Goal: Information Seeking & Learning: Learn about a topic

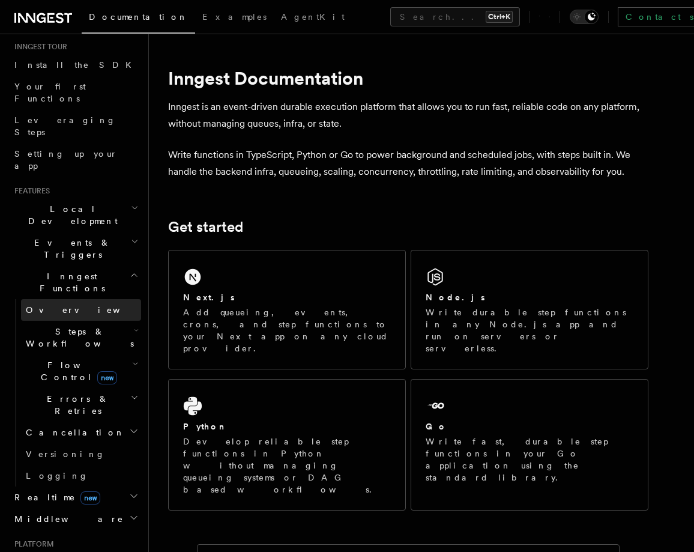
scroll to position [144, 0]
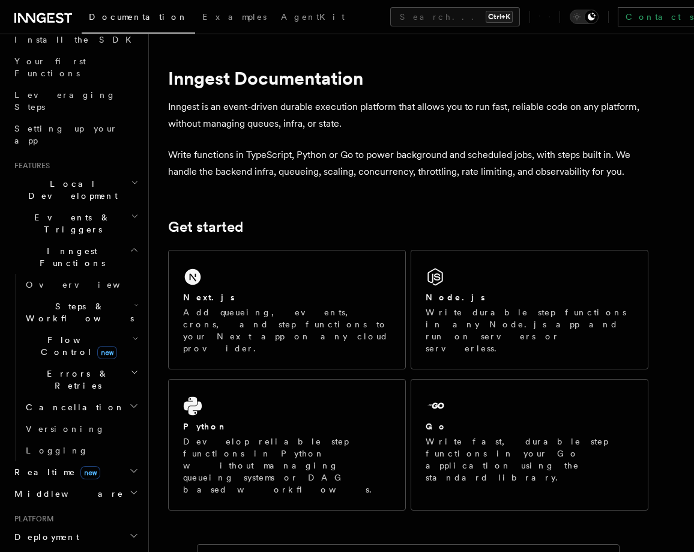
click at [131, 211] on icon "button" at bounding box center [135, 216] width 8 height 10
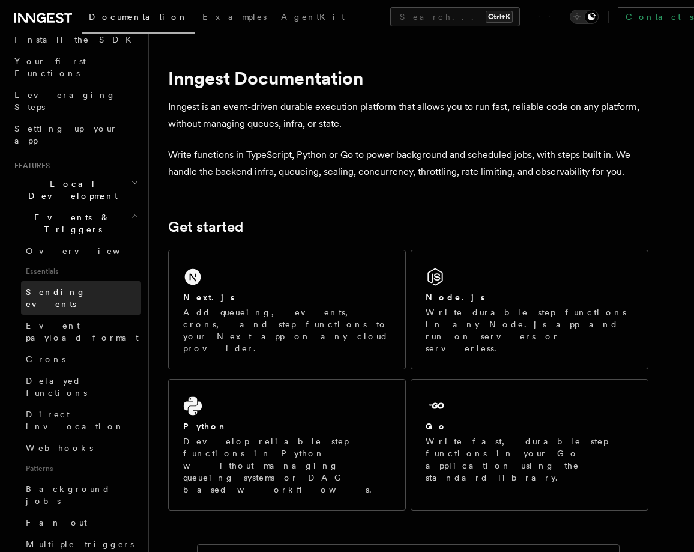
click at [95, 281] on link "Sending events" at bounding box center [81, 298] width 120 height 34
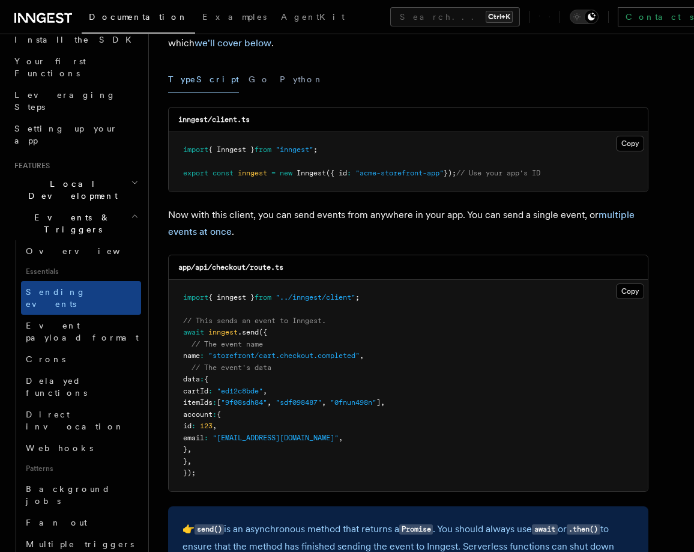
scroll to position [144, 0]
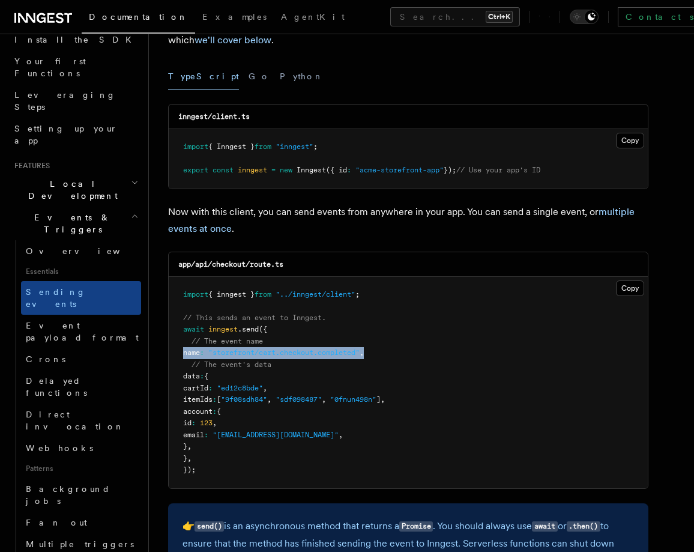
drag, startPoint x: 184, startPoint y: 351, endPoint x: 431, endPoint y: 357, distance: 246.9
click at [431, 357] on pre "import { inngest } from "../inngest/client" ; // This sends an event to Inngest…" at bounding box center [408, 382] width 479 height 211
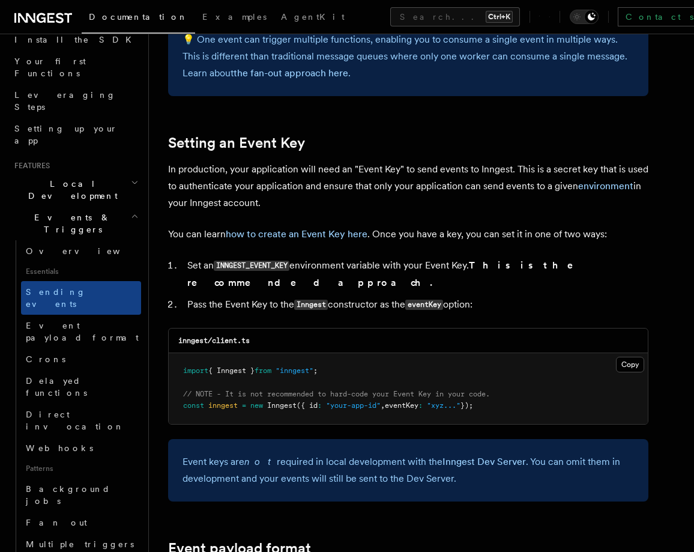
scroll to position [865, 0]
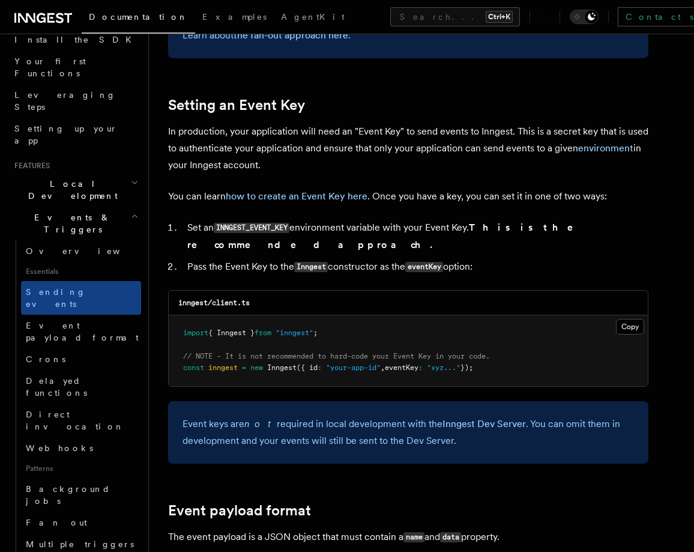
drag, startPoint x: 493, startPoint y: 351, endPoint x: 249, endPoint y: 354, distance: 243.8
click at [249, 354] on pre "import { Inngest } from "inngest" ; // NOTE - It is not recommended to hard-cod…" at bounding box center [408, 350] width 479 height 71
click at [275, 363] on span "Inngest" at bounding box center [281, 367] width 29 height 8
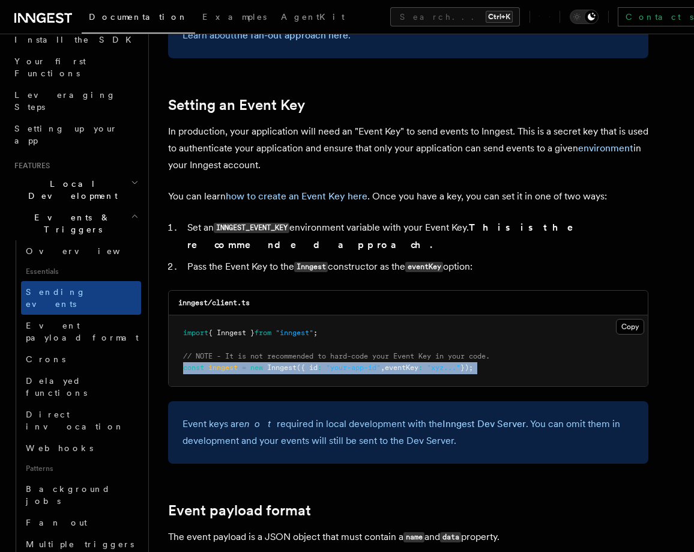
click at [275, 363] on span "Inngest" at bounding box center [281, 367] width 29 height 8
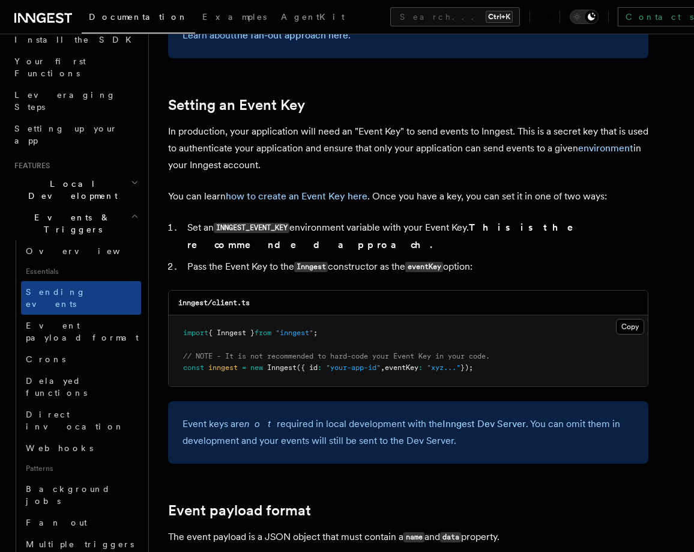
click at [354, 356] on pre "import { Inngest } from "inngest" ; // NOTE - It is not recommended to hard-cod…" at bounding box center [408, 350] width 479 height 71
click at [344, 363] on span ""your-app-id"" at bounding box center [353, 367] width 55 height 8
drag, startPoint x: 387, startPoint y: 337, endPoint x: 501, endPoint y: 342, distance: 114.2
click at [501, 342] on pre "import { Inngest } from "inngest" ; // NOTE - It is not recommended to hard-cod…" at bounding box center [408, 350] width 479 height 71
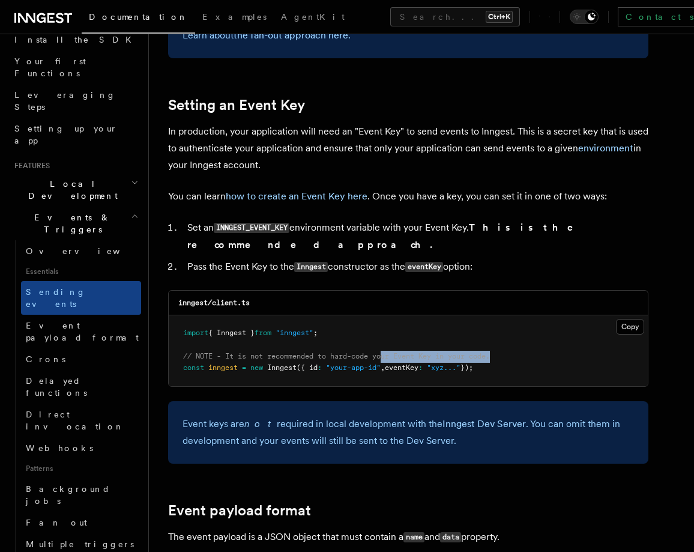
click at [533, 342] on pre "import { Inngest } from "inngest" ; // NOTE - It is not recommended to hard-cod…" at bounding box center [408, 350] width 479 height 71
drag, startPoint x: 533, startPoint y: 342, endPoint x: 183, endPoint y: 340, distance: 350.1
click at [183, 340] on pre "import { Inngest } from "inngest" ; // NOTE - It is not recommended to hard-cod…" at bounding box center [408, 350] width 479 height 71
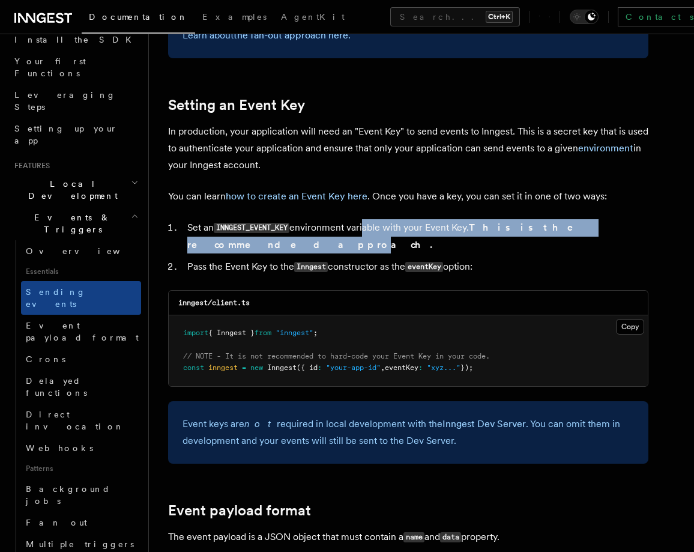
drag, startPoint x: 373, startPoint y: 228, endPoint x: 614, endPoint y: 231, distance: 240.8
click at [614, 231] on li "Set an INNGEST_EVENT_KEY environment variable with your Event Key. This is the …" at bounding box center [416, 236] width 465 height 34
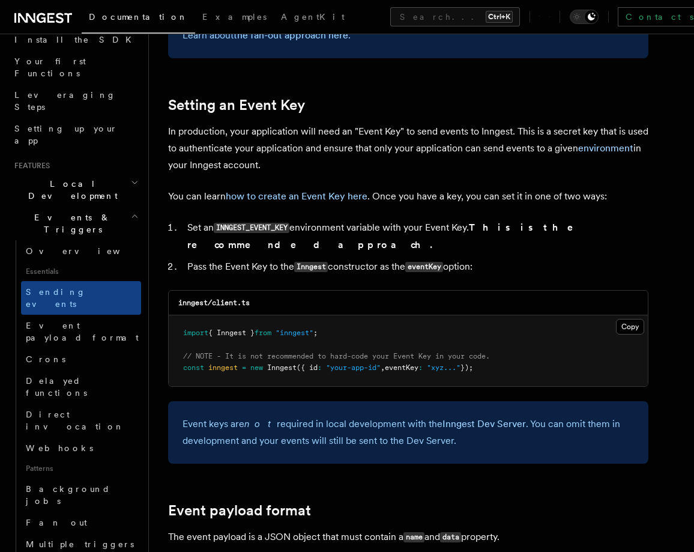
click at [573, 258] on li "Pass the Event Key to the Inngest constructor as the eventKey option:" at bounding box center [416, 266] width 465 height 17
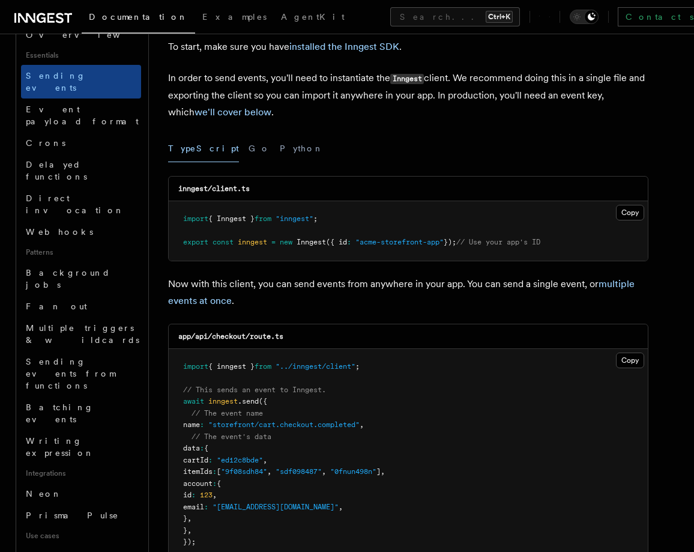
scroll to position [0, 0]
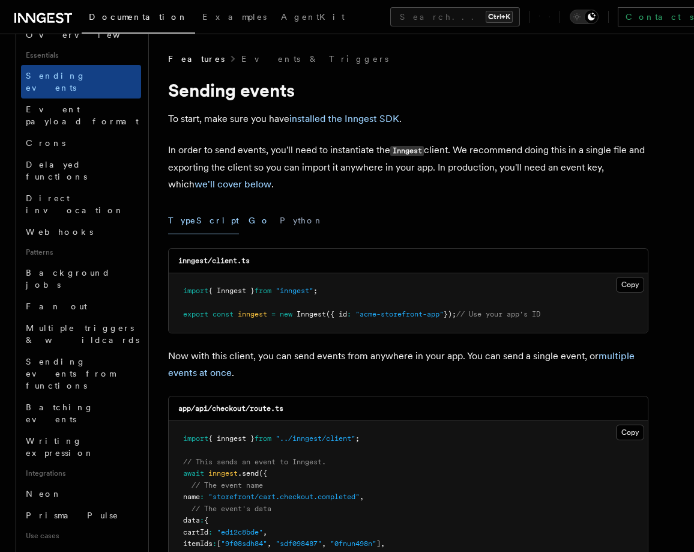
click at [249, 223] on button "Go" at bounding box center [260, 220] width 22 height 27
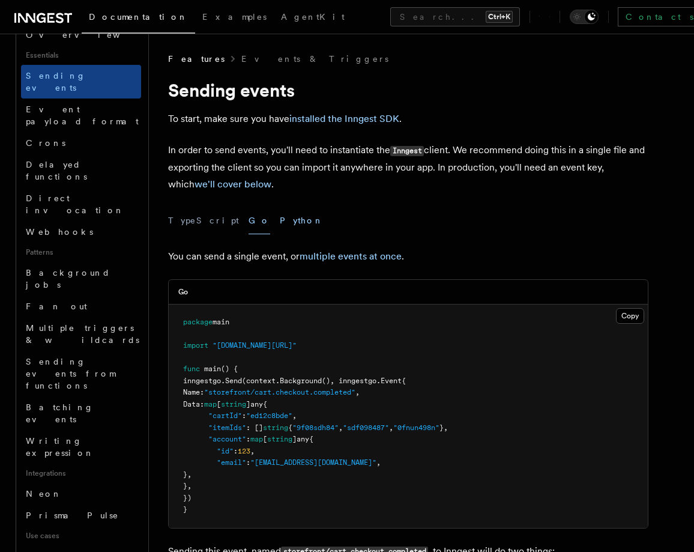
click at [280, 225] on button "Python" at bounding box center [302, 220] width 44 height 27
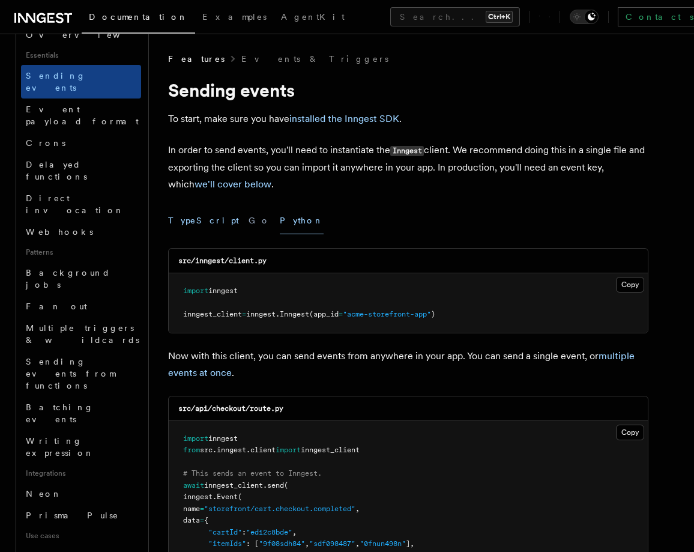
click at [192, 223] on button "TypeScript" at bounding box center [203, 220] width 71 height 27
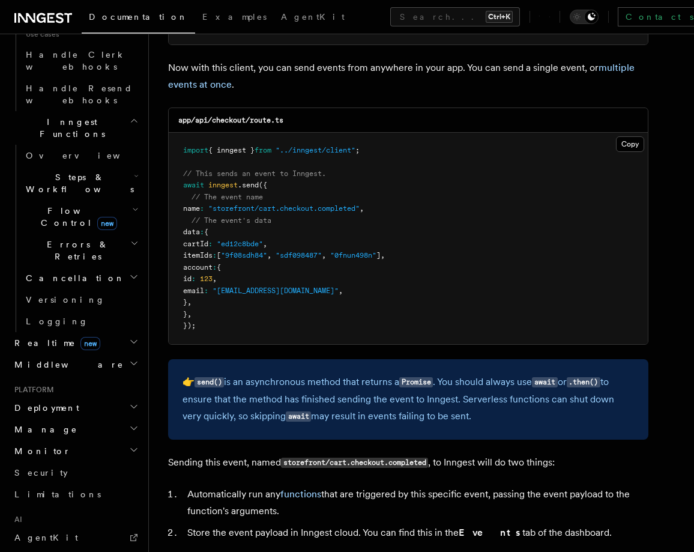
scroll to position [865, 0]
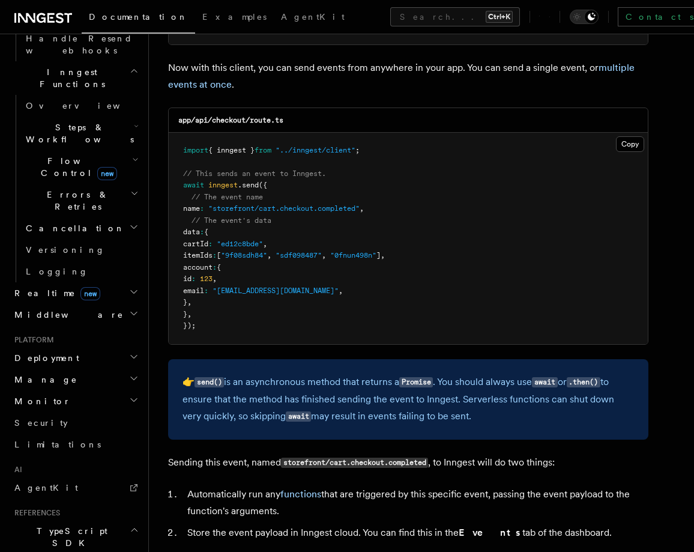
scroll to position [937, 0]
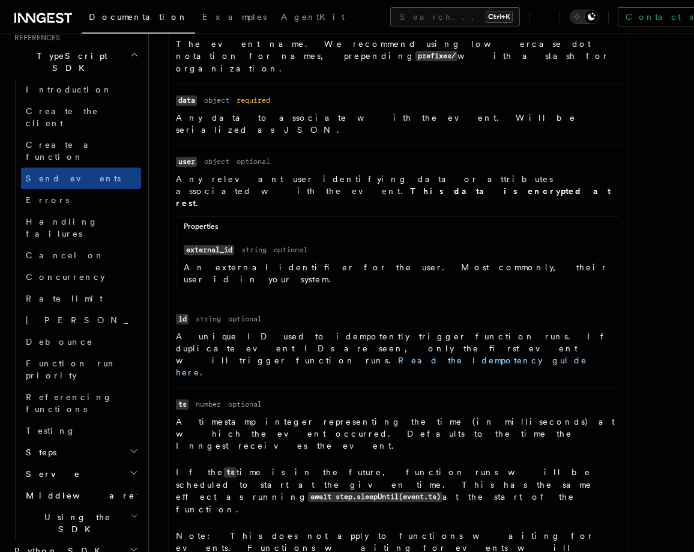
scroll to position [576, 0]
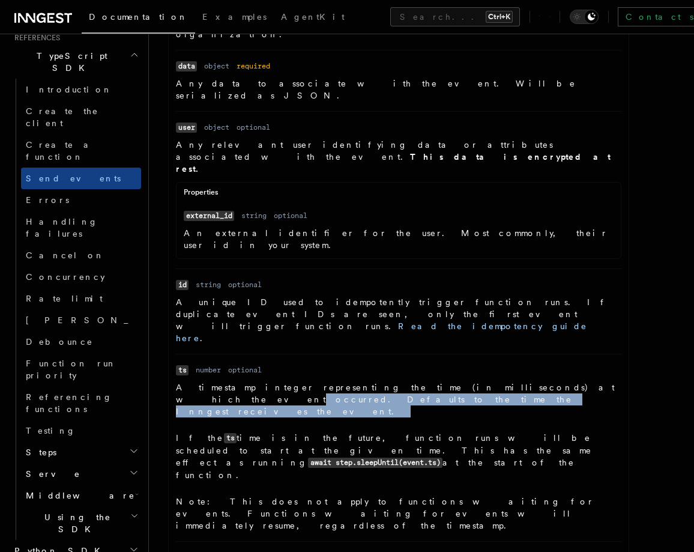
drag, startPoint x: 465, startPoint y: 271, endPoint x: 479, endPoint y: 293, distance: 25.7
click at [479, 381] on dd "A timestamp integer representing the time (in milliseconds) at which the event …" at bounding box center [399, 456] width 446 height 150
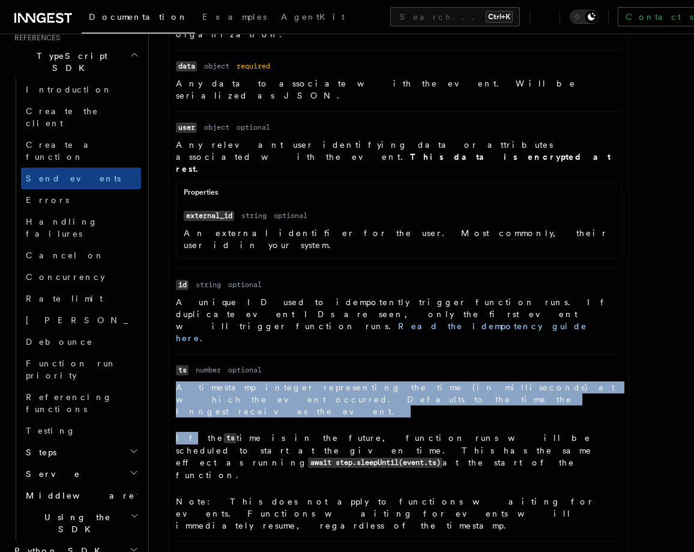
drag, startPoint x: 470, startPoint y: 292, endPoint x: 174, endPoint y: 277, distance: 297.0
click at [174, 277] on ul "Name name Type string Required required Description The event name. We recommen…" at bounding box center [399, 289] width 460 height 607
drag, startPoint x: 174, startPoint y: 277, endPoint x: 279, endPoint y: 288, distance: 106.2
click at [279, 288] on ul "Name name Type string Required required Description The event name. We recommen…" at bounding box center [399, 289] width 460 height 607
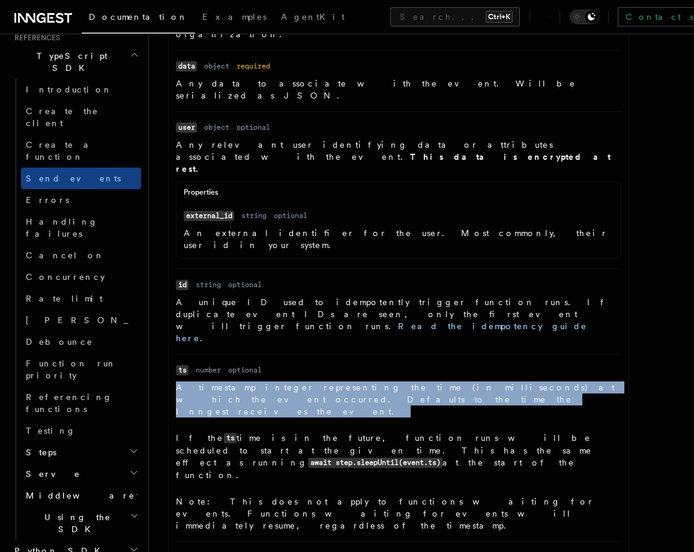
click at [279, 381] on p "A timestamp integer representing the time (in milliseconds) at which the event …" at bounding box center [399, 399] width 446 height 36
drag, startPoint x: 279, startPoint y: 288, endPoint x: 178, endPoint y: 274, distance: 101.8
click at [178, 381] on p "A timestamp integer representing the time (in milliseconds) at which the event …" at bounding box center [399, 399] width 446 height 36
drag, startPoint x: 178, startPoint y: 274, endPoint x: 281, endPoint y: 288, distance: 103.6
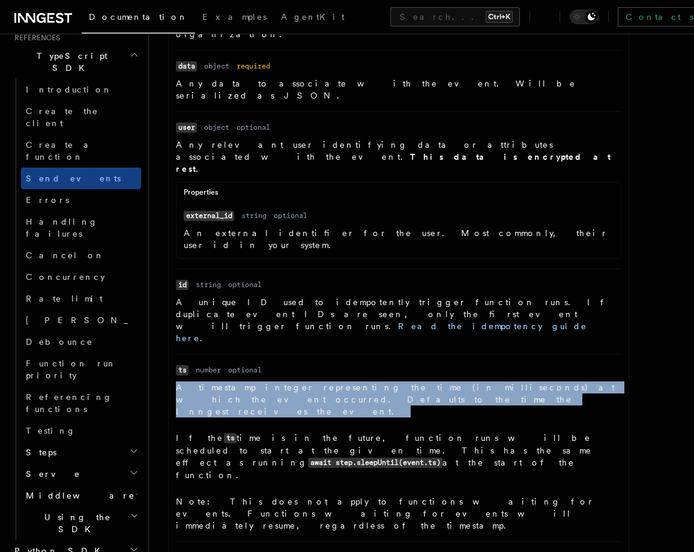
click at [281, 381] on p "A timestamp integer representing the time (in milliseconds) at which the event …" at bounding box center [399, 399] width 446 height 36
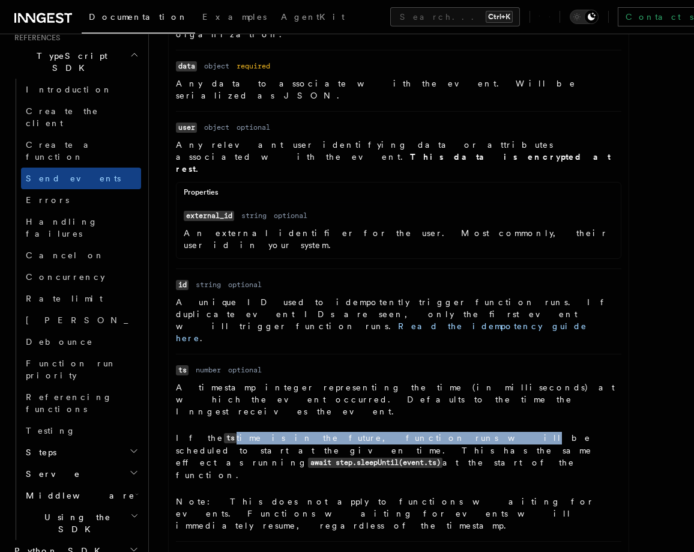
drag, startPoint x: 210, startPoint y: 310, endPoint x: 349, endPoint y: 310, distance: 139.3
click at [349, 432] on p "If the ts time is in the future, function runs will be scheduled to start at th…" at bounding box center [399, 456] width 446 height 49
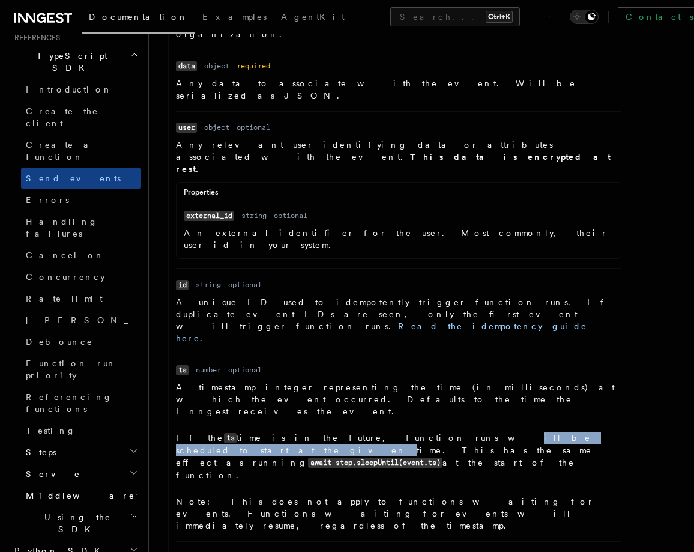
drag, startPoint x: 349, startPoint y: 310, endPoint x: 465, endPoint y: 311, distance: 115.9
click at [465, 432] on p "If the ts time is in the future, function runs will be scheduled to start at th…" at bounding box center [399, 456] width 446 height 49
drag, startPoint x: 500, startPoint y: 311, endPoint x: 510, endPoint y: 321, distance: 14.0
click at [510, 432] on p "If the ts time is in the future, function runs will be scheduled to start at th…" at bounding box center [399, 456] width 446 height 49
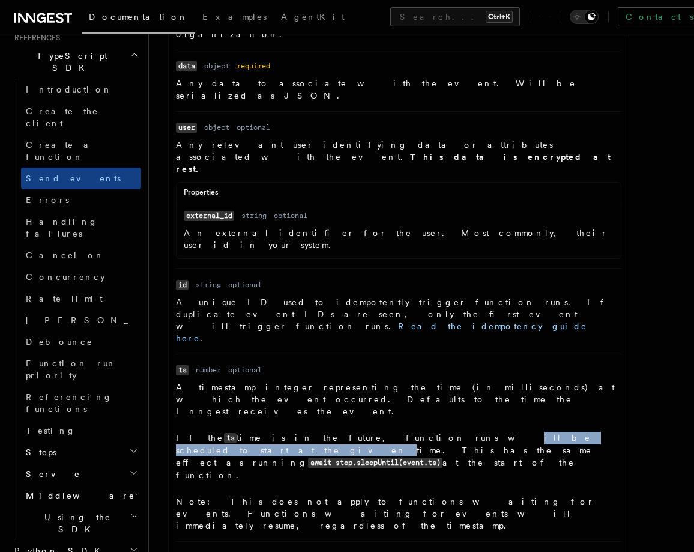
drag, startPoint x: 513, startPoint y: 321, endPoint x: 307, endPoint y: 328, distance: 206.7
click at [302, 432] on p "If the ts time is in the future, function runs will be scheduled to start at th…" at bounding box center [399, 456] width 446 height 49
click at [352, 432] on p "If the ts time is in the future, function runs will be scheduled to start at th…" at bounding box center [399, 456] width 446 height 49
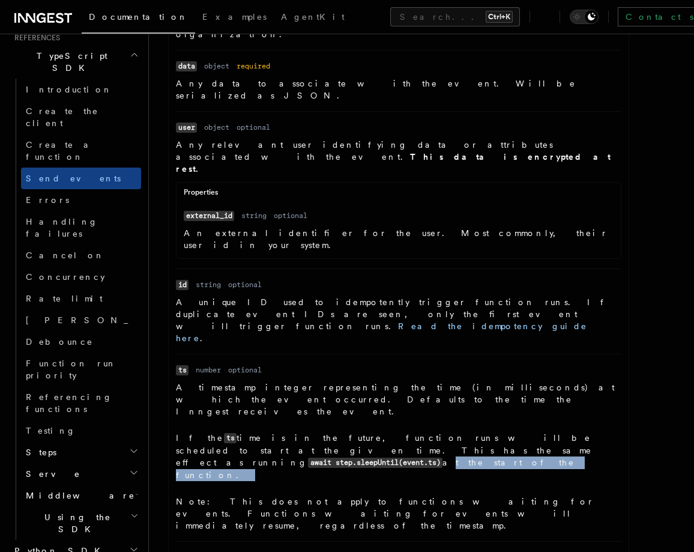
drag, startPoint x: 352, startPoint y: 327, endPoint x: 504, endPoint y: 327, distance: 151.3
click at [504, 432] on p "If the ts time is in the future, function runs will be scheduled to start at th…" at bounding box center [399, 456] width 446 height 49
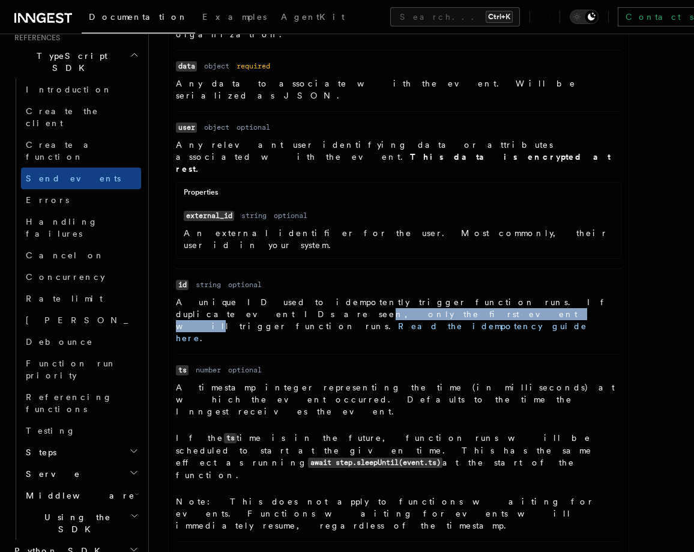
drag, startPoint x: 491, startPoint y: 213, endPoint x: 582, endPoint y: 214, distance: 90.7
click at [582, 296] on p "A unique ID used to idempotently trigger function runs. If duplicate event IDs …" at bounding box center [399, 320] width 446 height 48
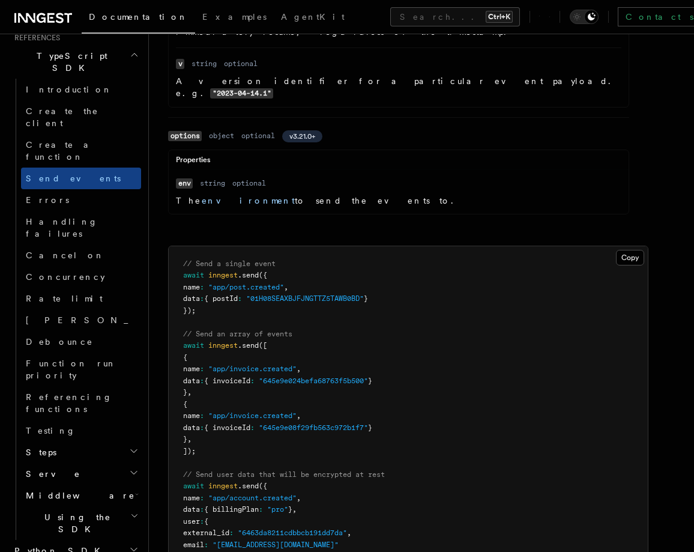
scroll to position [1081, 0]
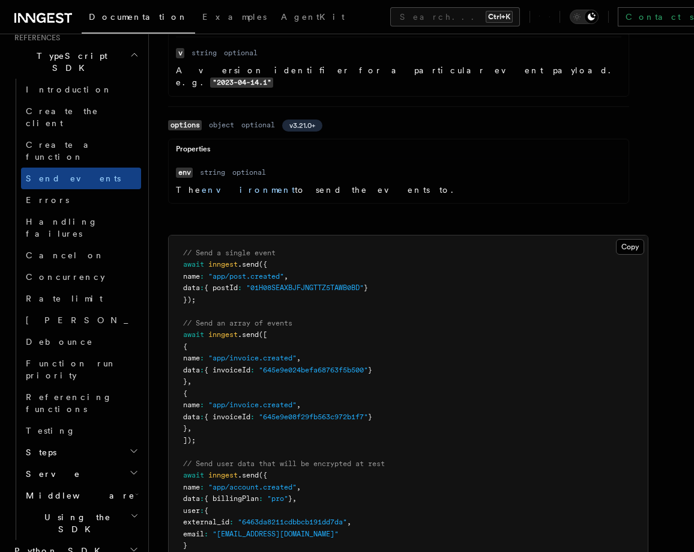
click at [289, 502] on pre "// Send a single event await inngest .send ({ name : "app/post.created" , data …" at bounding box center [408, 469] width 479 height 469
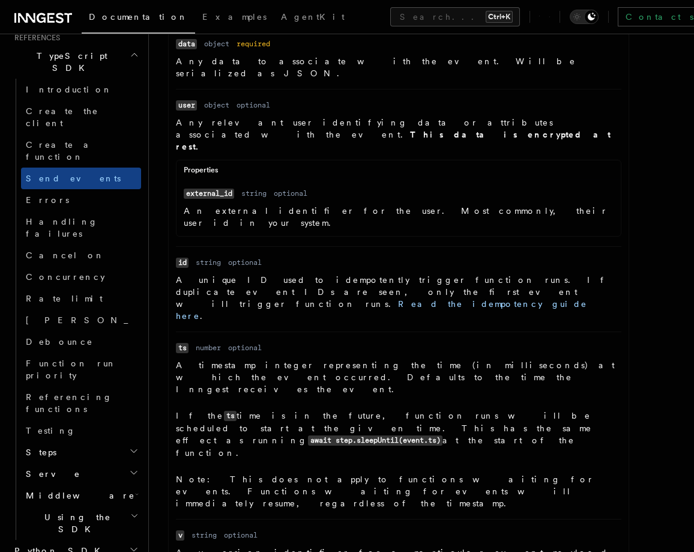
scroll to position [432, 0]
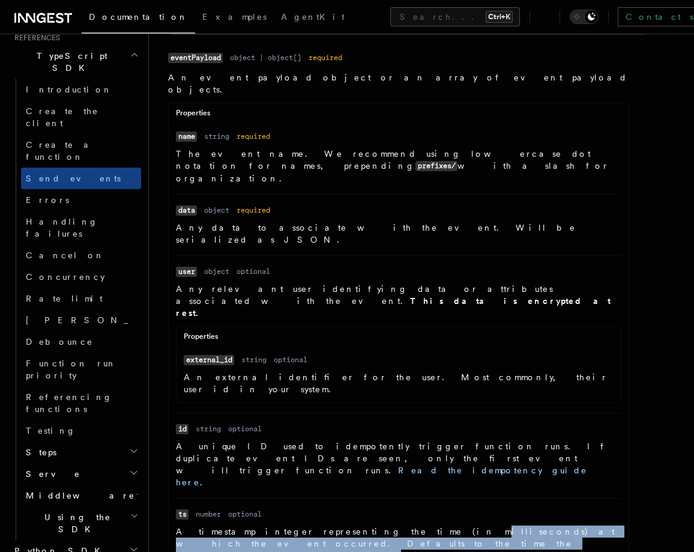
click at [353, 525] on p "A timestamp integer representing the time (in milliseconds) at which the event …" at bounding box center [399, 543] width 446 height 36
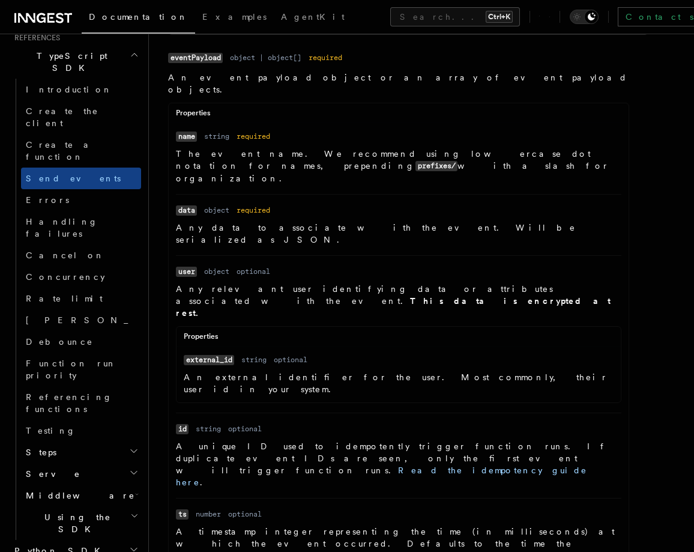
click at [179, 509] on code "ts" at bounding box center [182, 514] width 13 height 10
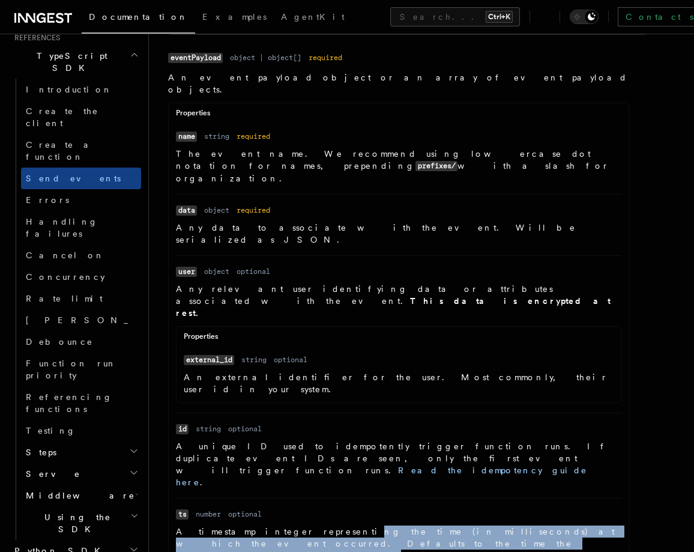
drag, startPoint x: 291, startPoint y: 419, endPoint x: 425, endPoint y: 431, distance: 133.9
click at [425, 525] on p "A timestamp integer representing the time (in milliseconds) at which the event …" at bounding box center [399, 543] width 446 height 36
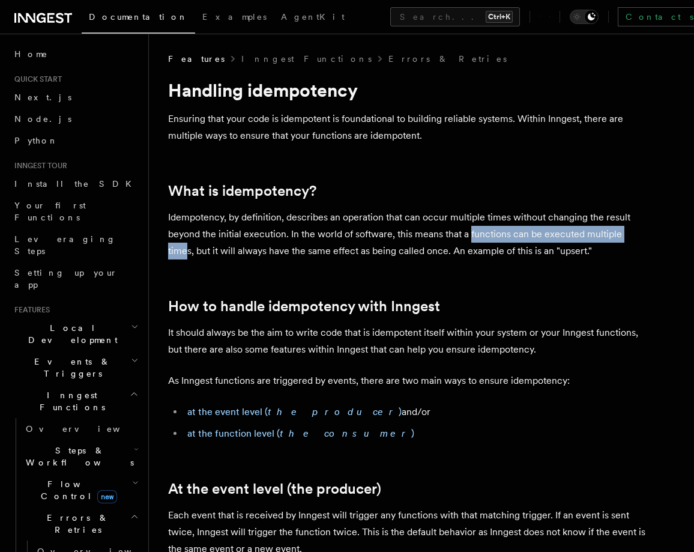
drag, startPoint x: 471, startPoint y: 236, endPoint x: 638, endPoint y: 240, distance: 167.6
click at [638, 240] on p "Idempotency, by definition, describes an operation that can occur multiple time…" at bounding box center [408, 234] width 480 height 50
click at [584, 247] on p "Idempotency, by definition, describes an operation that can occur multiple time…" at bounding box center [408, 234] width 480 height 50
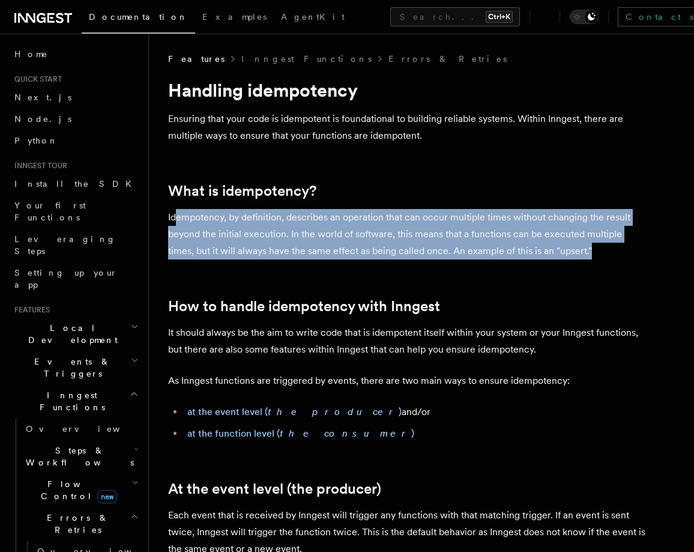
drag, startPoint x: 582, startPoint y: 253, endPoint x: 225, endPoint y: 241, distance: 358.1
click at [175, 214] on p "Idempotency, by definition, describes an operation that can occur multiple time…" at bounding box center [408, 234] width 480 height 50
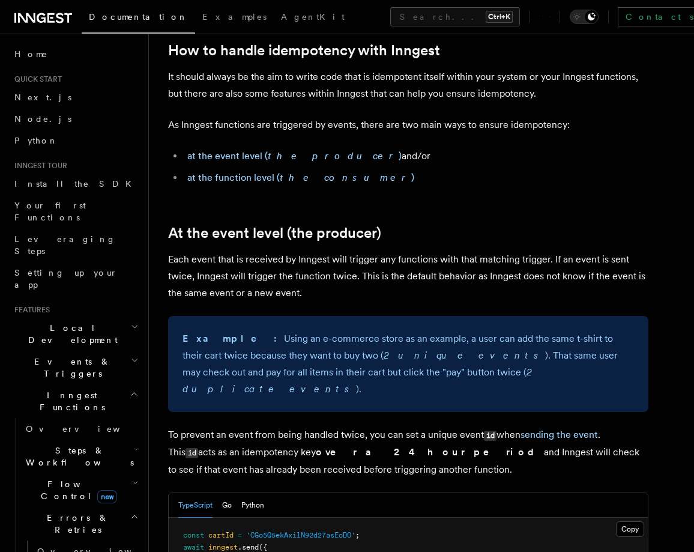
scroll to position [288, 0]
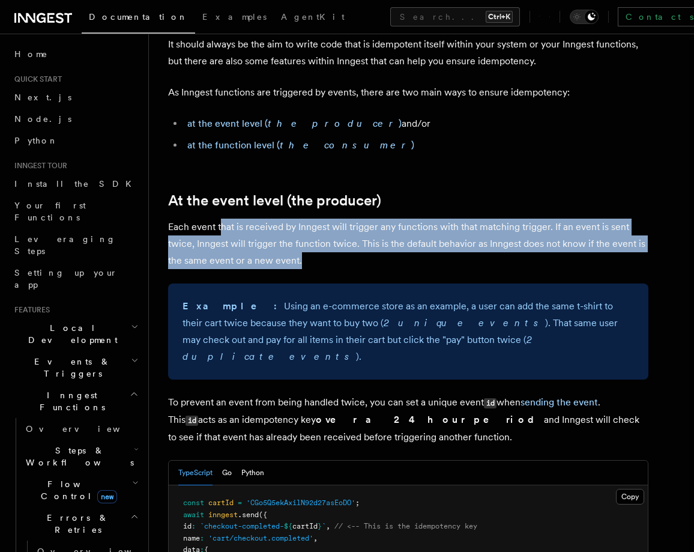
drag, startPoint x: 220, startPoint y: 229, endPoint x: 387, endPoint y: 253, distance: 168.6
click at [387, 253] on p "Each event that is received by Inngest will trigger any functions with that mat…" at bounding box center [408, 244] width 480 height 50
click at [388, 253] on p "Each event that is received by Inngest will trigger any functions with that mat…" at bounding box center [408, 244] width 480 height 50
drag, startPoint x: 279, startPoint y: 221, endPoint x: 371, endPoint y: 269, distance: 104.2
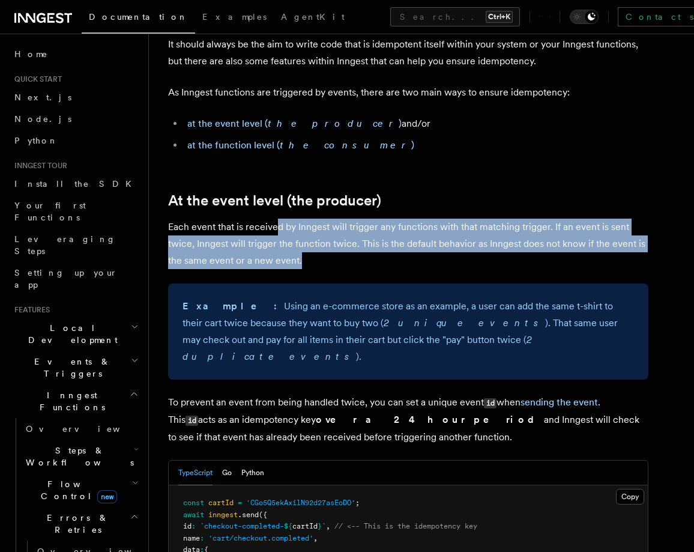
click at [371, 267] on p "Each event that is received by Inngest will trigger any functions with that mat…" at bounding box center [408, 244] width 480 height 50
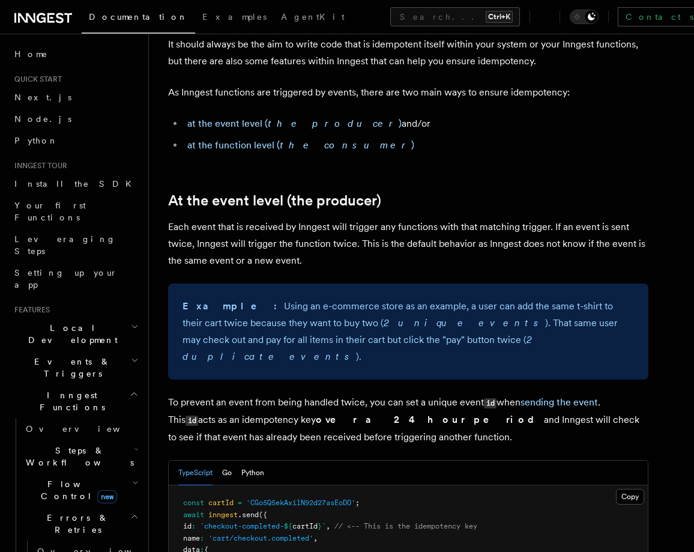
drag, startPoint x: 371, startPoint y: 267, endPoint x: 386, endPoint y: 256, distance: 18.4
click at [386, 256] on p "Each event that is received by Inngest will trigger any functions with that mat…" at bounding box center [408, 244] width 480 height 50
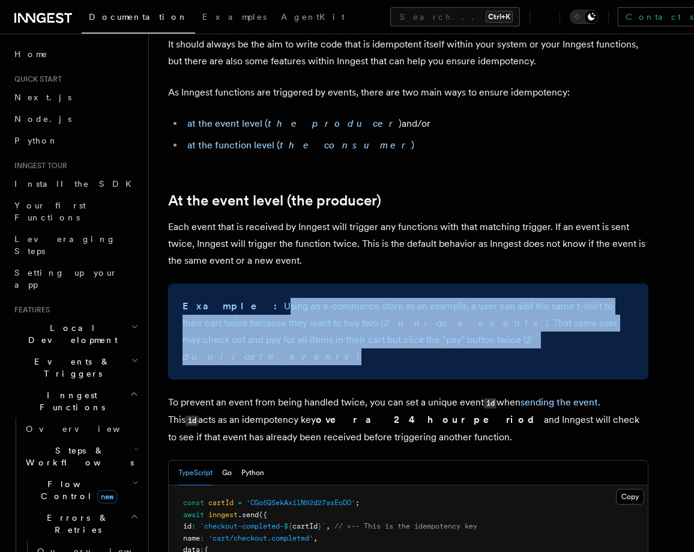
drag, startPoint x: 227, startPoint y: 305, endPoint x: 529, endPoint y: 341, distance: 304.2
click at [529, 341] on p "Example: Using an e-commerce store as an example, a user can add the same t-shi…" at bounding box center [409, 331] width 452 height 67
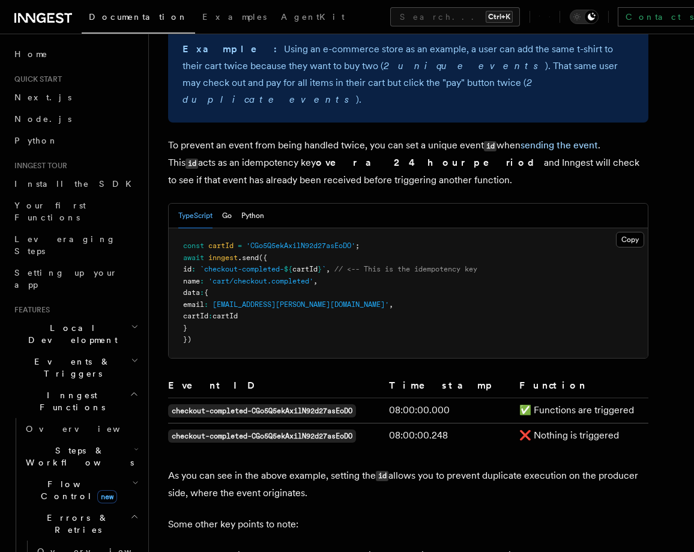
scroll to position [576, 0]
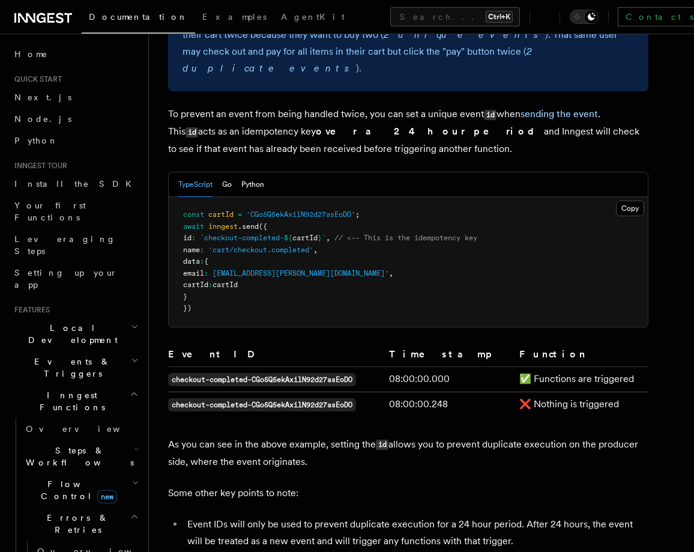
click at [545, 392] on td "❌ Nothing is triggered" at bounding box center [582, 404] width 134 height 25
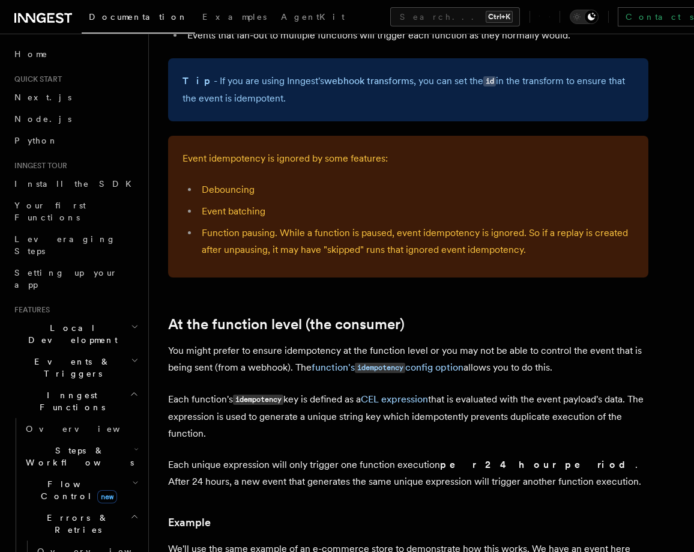
scroll to position [1225, 0]
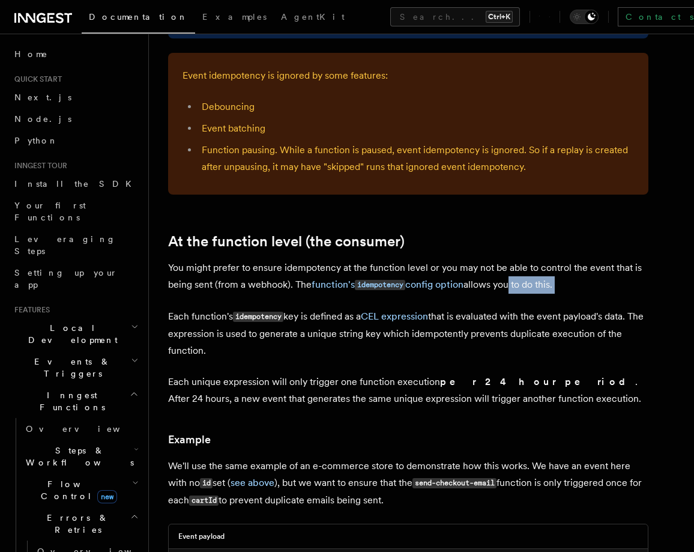
drag, startPoint x: 512, startPoint y: 263, endPoint x: 566, endPoint y: 279, distance: 55.7
click at [566, 279] on article "Features Inngest Functions Errors & Retries Handling idempotency Ensuring that …" at bounding box center [421, 344] width 507 height 3033
click at [566, 277] on article "Features Inngest Functions Errors & Retries Handling idempotency Ensuring that …" at bounding box center [421, 344] width 507 height 3033
drag, startPoint x: 572, startPoint y: 267, endPoint x: 300, endPoint y: 330, distance: 279.4
click at [300, 330] on article "Features Inngest Functions Errors & Retries Handling idempotency Ensuring that …" at bounding box center [421, 344] width 507 height 3033
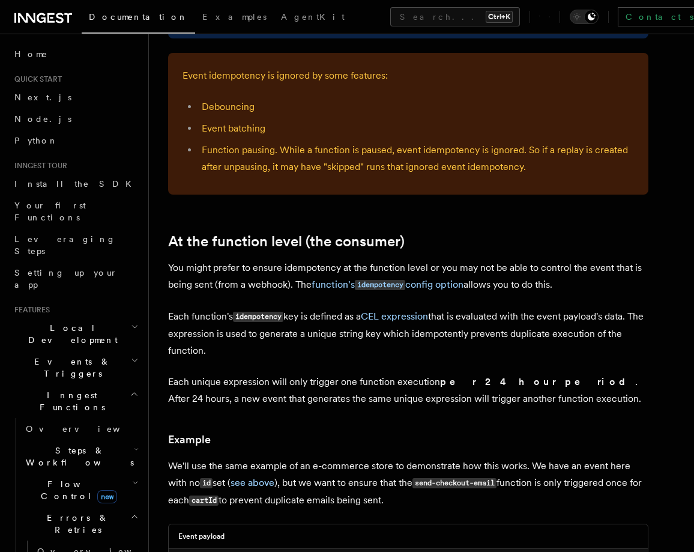
click at [300, 330] on p "Each function's idempotency key is defined as a CEL expression that is evaluate…" at bounding box center [408, 333] width 480 height 51
drag, startPoint x: 331, startPoint y: 296, endPoint x: 338, endPoint y: 300, distance: 7.5
click at [338, 308] on p "Each function's idempotency key is defined as a CEL expression that is evaluate…" at bounding box center [408, 333] width 480 height 51
drag, startPoint x: 476, startPoint y: 301, endPoint x: 509, endPoint y: 340, distance: 50.7
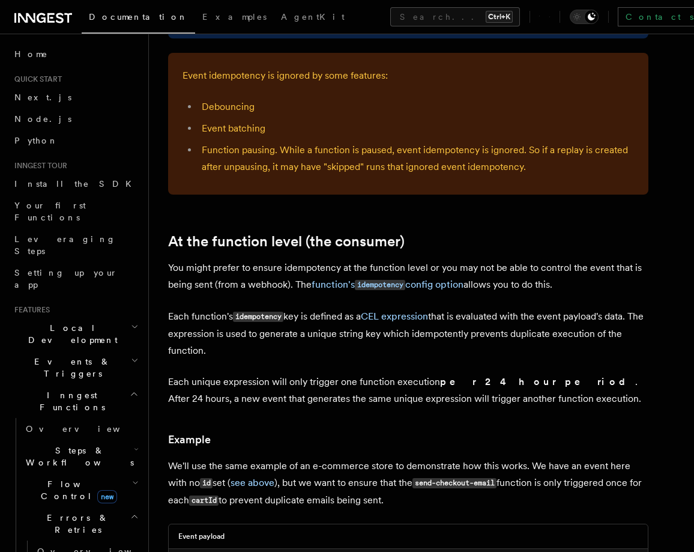
click at [509, 340] on p "Each function's idempotency key is defined as a CEL expression that is evaluate…" at bounding box center [408, 333] width 480 height 51
drag, startPoint x: 292, startPoint y: 322, endPoint x: 297, endPoint y: 328, distance: 7.7
click at [297, 328] on p "Each function's idempotency key is defined as a CEL expression that is evaluate…" at bounding box center [408, 333] width 480 height 51
click at [488, 346] on article "Features Inngest Functions Errors & Retries Handling idempotency Ensuring that …" at bounding box center [421, 344] width 507 height 3033
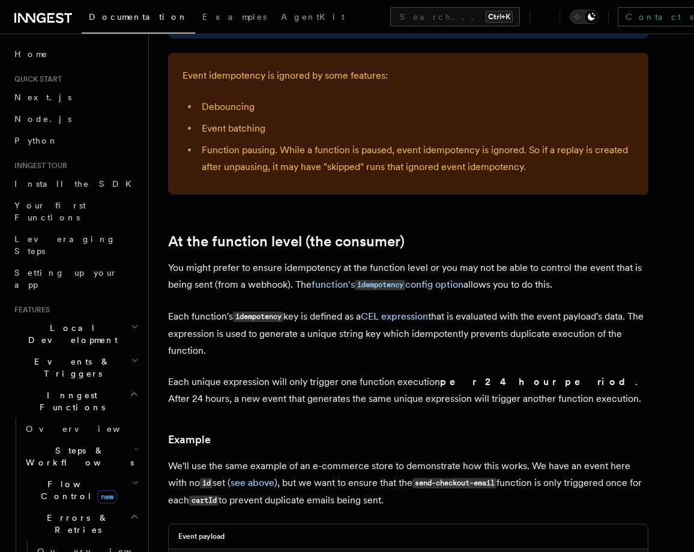
drag, startPoint x: 491, startPoint y: 315, endPoint x: 498, endPoint y: 339, distance: 24.5
click at [498, 339] on p "Each function's idempotency key is defined as a CEL expression that is evaluate…" at bounding box center [408, 333] width 480 height 51
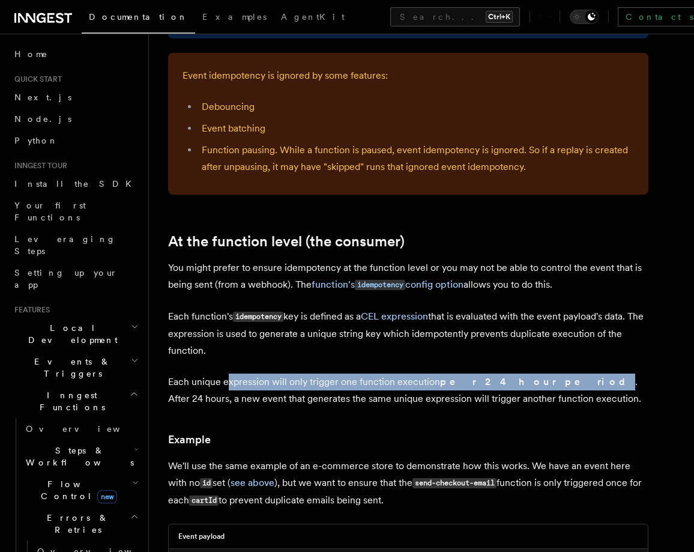
drag, startPoint x: 228, startPoint y: 368, endPoint x: 519, endPoint y: 366, distance: 291.9
click at [519, 374] on p "Each unique expression will only trigger one function execution per 24 hour per…" at bounding box center [408, 391] width 480 height 34
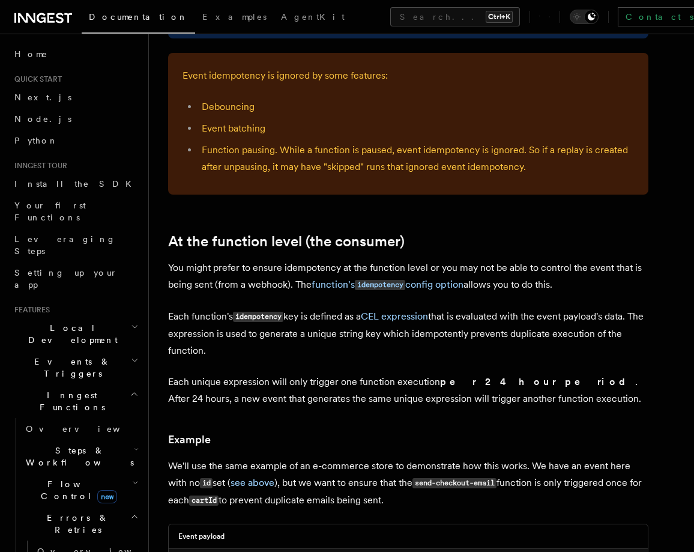
click at [528, 374] on p "Each unique expression will only trigger one function execution per 24 hour per…" at bounding box center [408, 391] width 480 height 34
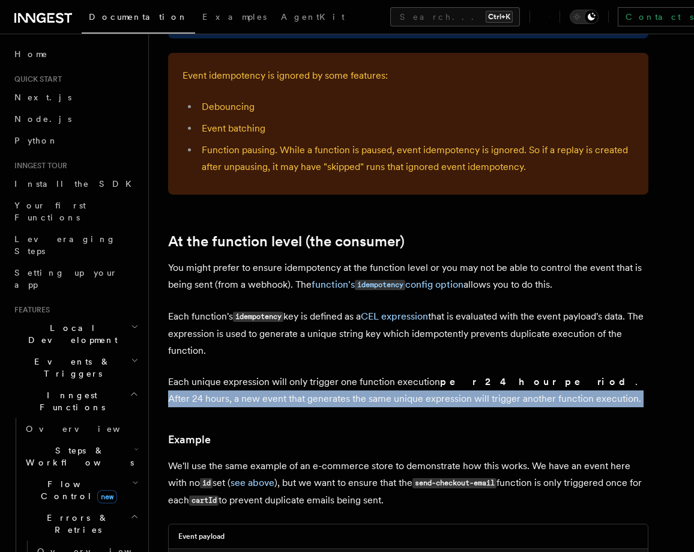
drag, startPoint x: 528, startPoint y: 365, endPoint x: 536, endPoint y: 379, distance: 16.4
click at [536, 379] on p "Each unique expression will only trigger one function execution per 24 hour per…" at bounding box center [408, 391] width 480 height 34
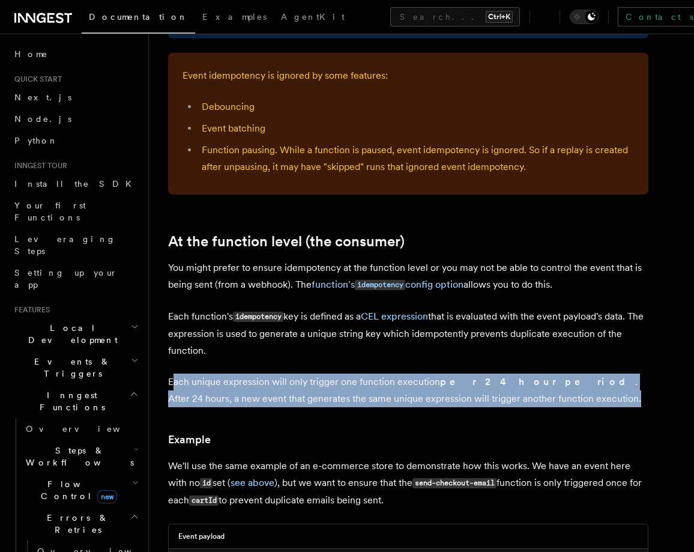
drag, startPoint x: 556, startPoint y: 381, endPoint x: 173, endPoint y: 368, distance: 383.4
click at [173, 374] on p "Each unique expression will only trigger one function execution per 24 hour per…" at bounding box center [408, 391] width 480 height 34
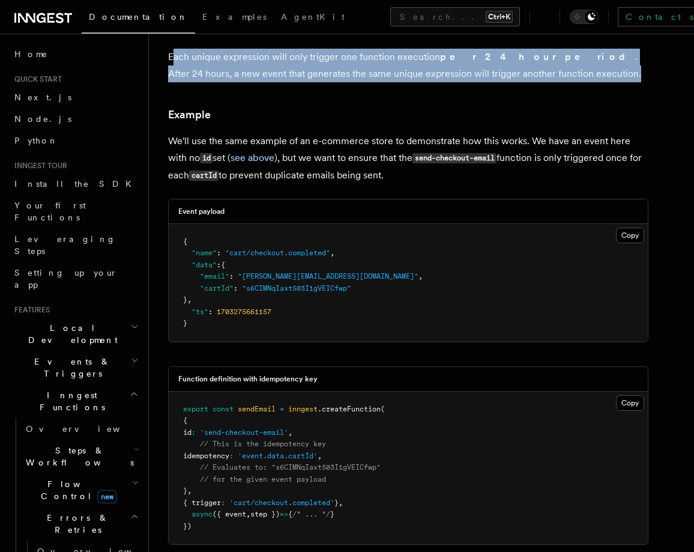
scroll to position [1585, 0]
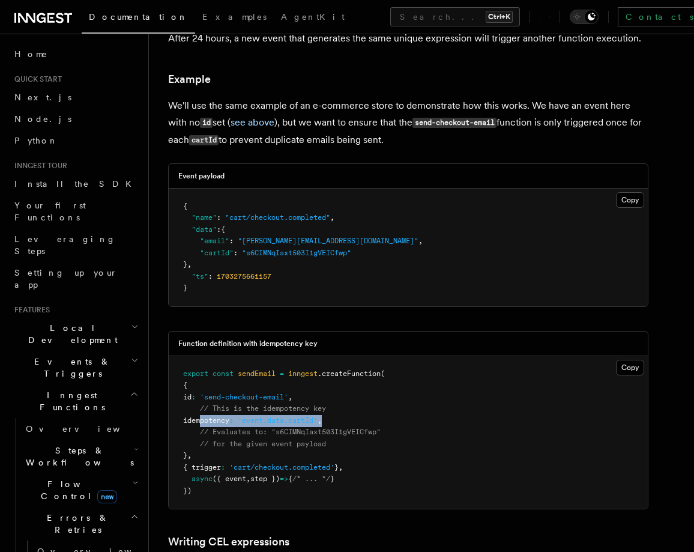
drag, startPoint x: 348, startPoint y: 404, endPoint x: 199, endPoint y: 402, distance: 148.3
click at [199, 402] on pre "export const sendEmail = inngest .createFunction ( { id : 'send-checkout-email'…" at bounding box center [408, 432] width 479 height 153
click at [237, 404] on span "// This is the idempotency key" at bounding box center [263, 408] width 126 height 8
drag, startPoint x: 200, startPoint y: 393, endPoint x: 354, endPoint y: 397, distance: 153.8
click at [354, 397] on pre "export const sendEmail = inngest .createFunction ( { id : 'send-checkout-email'…" at bounding box center [408, 432] width 479 height 153
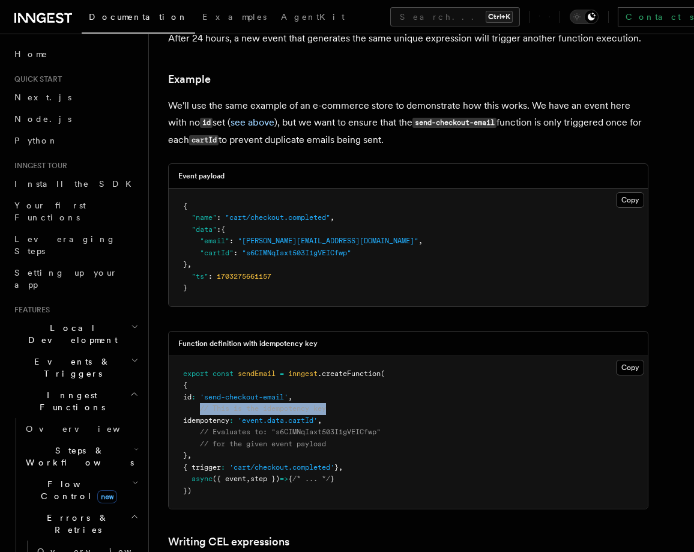
click at [354, 397] on pre "export const sendEmail = inngest .createFunction ( { id : 'send-checkout-email'…" at bounding box center [408, 432] width 479 height 153
drag, startPoint x: 306, startPoint y: 396, endPoint x: 194, endPoint y: 396, distance: 111.7
click at [194, 396] on pre "export const sendEmail = inngest .createFunction ( { id : 'send-checkout-email'…" at bounding box center [408, 432] width 479 height 153
click at [248, 441] on pre "export const sendEmail = inngest .createFunction ( { id : 'send-checkout-email'…" at bounding box center [408, 432] width 479 height 153
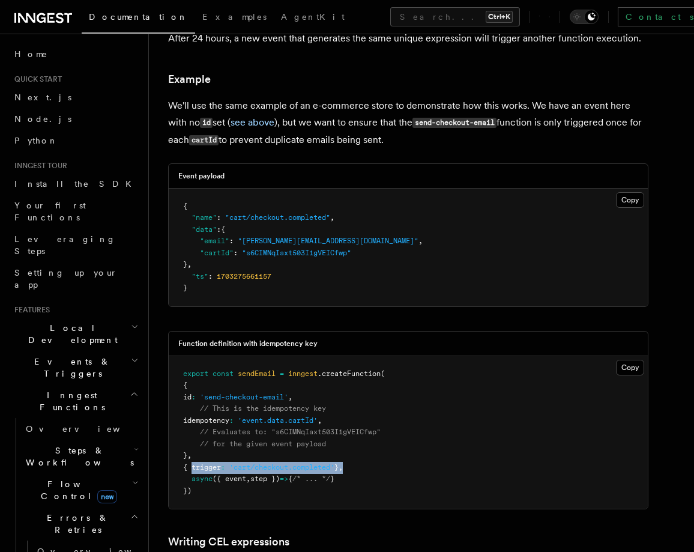
drag, startPoint x: 192, startPoint y: 450, endPoint x: 359, endPoint y: 447, distance: 167.0
click at [343, 463] on span "{ trigger : 'cart/checkout.completed' } ," at bounding box center [263, 467] width 160 height 8
drag, startPoint x: 191, startPoint y: 464, endPoint x: 391, endPoint y: 466, distance: 200.0
click at [391, 466] on pre "export const sendEmail = inngest .createFunction ( { id : 'send-checkout-email'…" at bounding box center [408, 432] width 479 height 153
click at [392, 459] on pre "export const sendEmail = inngest .createFunction ( { id : 'send-checkout-email'…" at bounding box center [408, 432] width 479 height 153
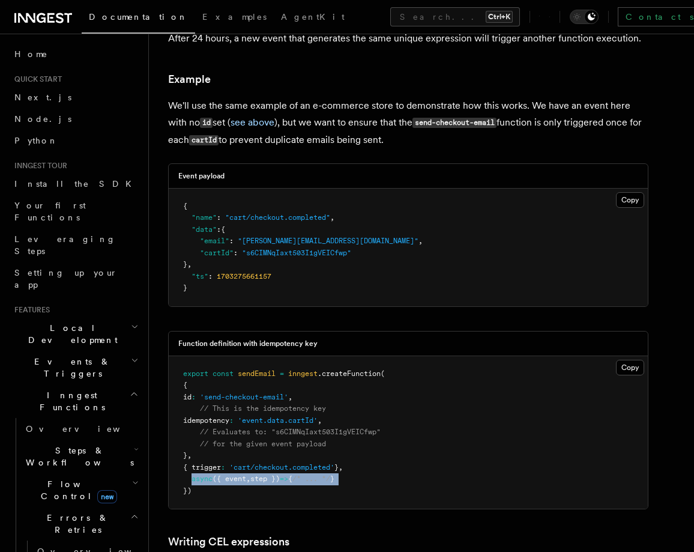
drag, startPoint x: 392, startPoint y: 459, endPoint x: 192, endPoint y: 464, distance: 199.4
click at [192, 464] on pre "export const sendEmail = inngest .createFunction ( { id : 'send-checkout-email'…" at bounding box center [408, 432] width 479 height 153
click at [208, 474] on pre "export const sendEmail = inngest .createFunction ( { id : 'send-checkout-email'…" at bounding box center [408, 432] width 479 height 153
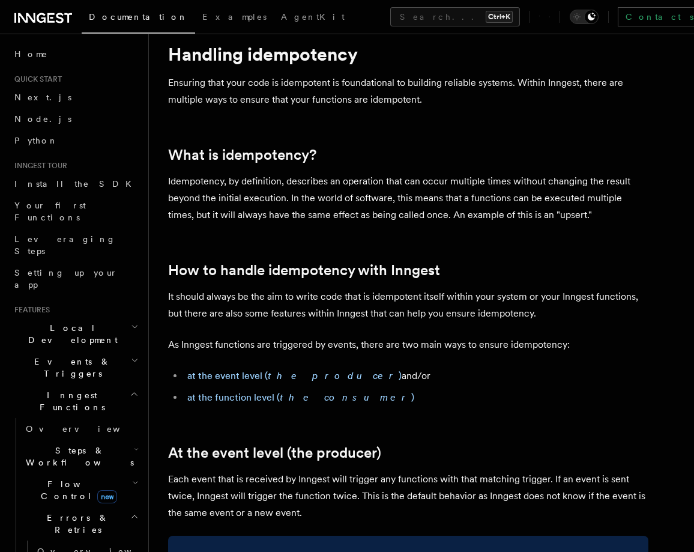
scroll to position [72, 0]
